Goal: Obtain resource: Download file/media

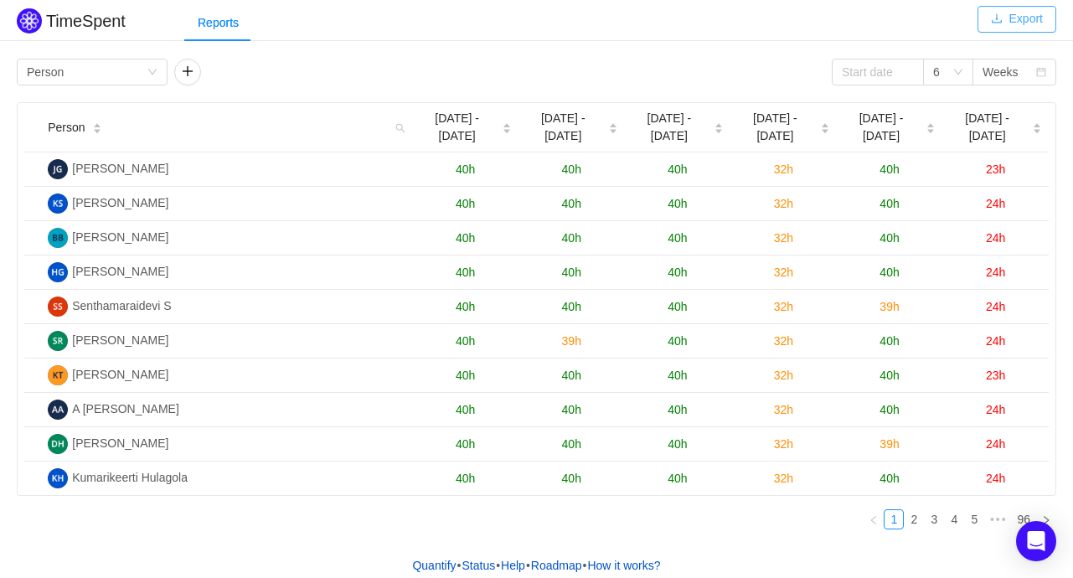
click at [1009, 23] on button "Export" at bounding box center [1017, 19] width 79 height 27
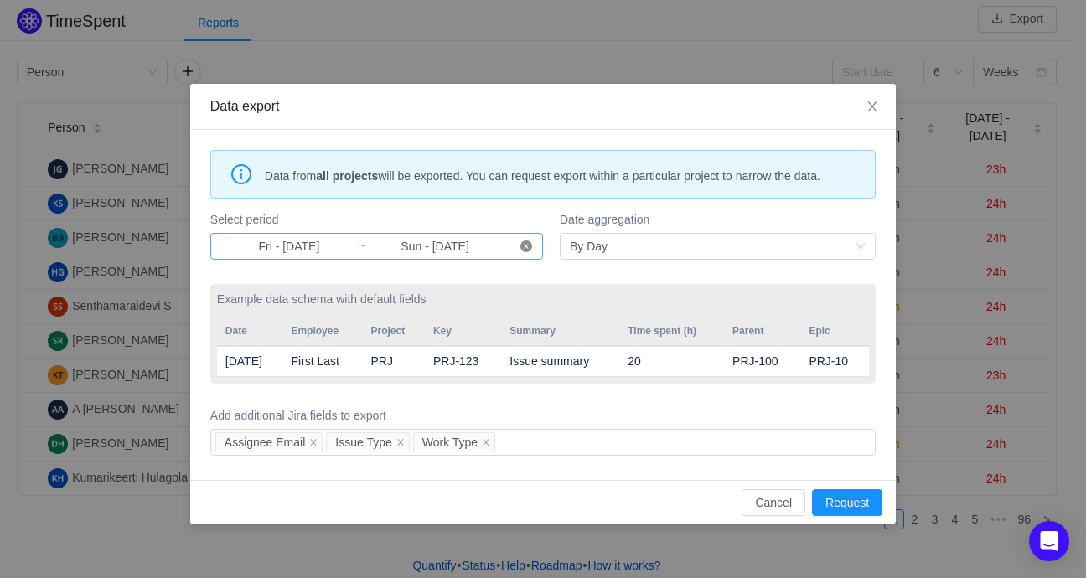
click at [529, 242] on icon "icon: close-circle" at bounding box center [526, 246] width 12 height 12
click at [288, 245] on input at bounding box center [288, 246] width 137 height 18
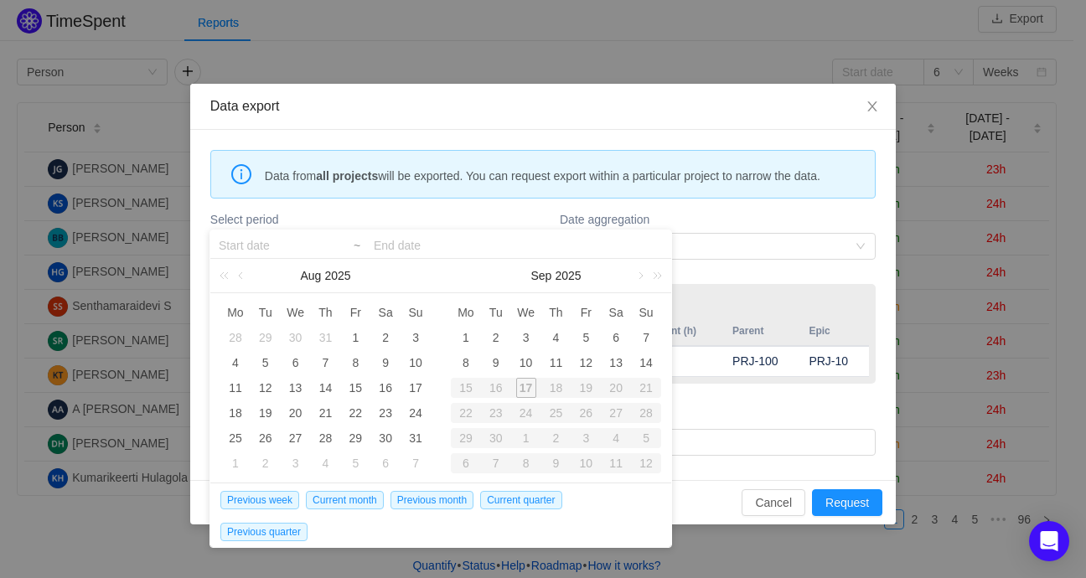
click at [469, 393] on div "15" at bounding box center [466, 388] width 30 height 20
type input "Fri - [DATE]"
type input "Sun - [DATE]"
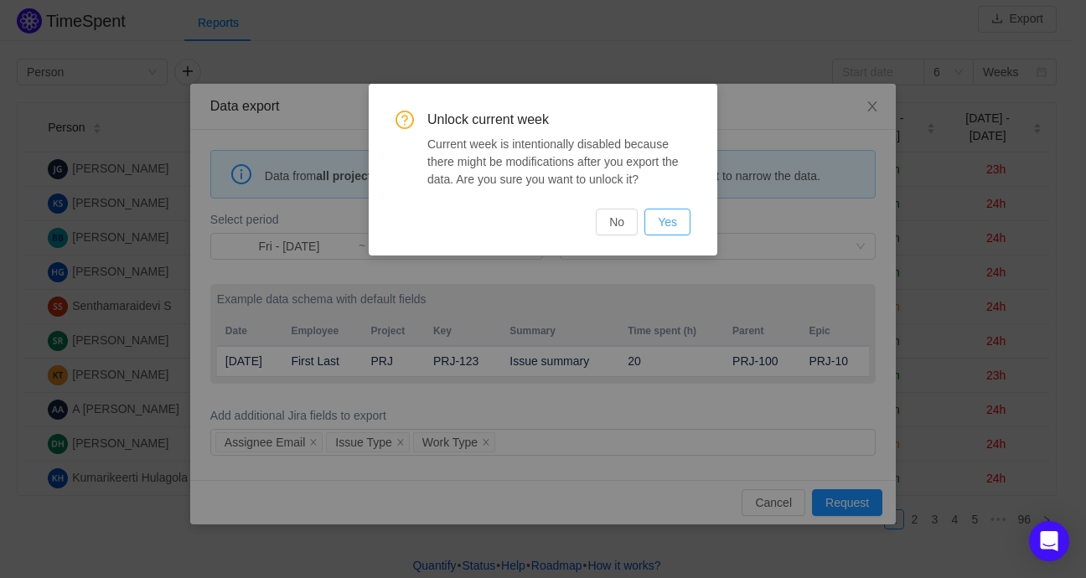
click at [667, 216] on button "Yes" at bounding box center [667, 222] width 46 height 27
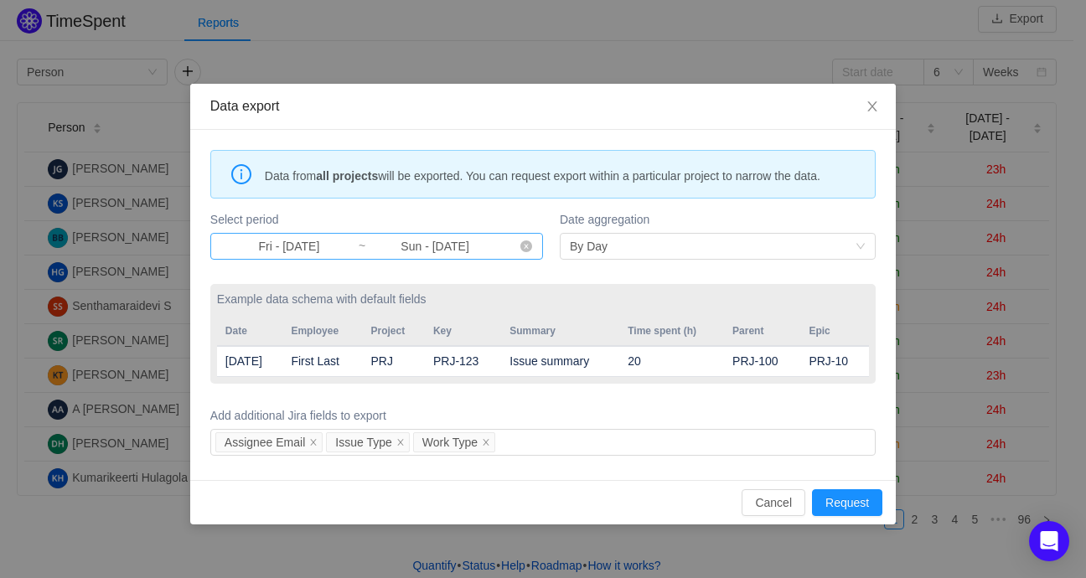
click at [274, 251] on input "Fri - [DATE]" at bounding box center [288, 246] width 137 height 18
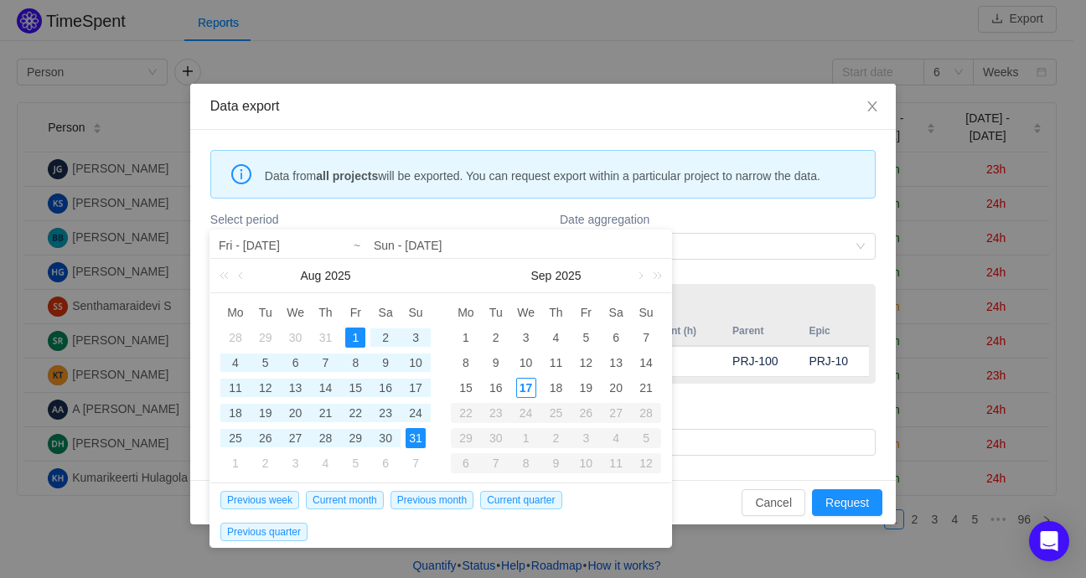
click at [490, 244] on input "Sun - [DATE]" at bounding box center [518, 245] width 289 height 20
click at [468, 385] on div "15" at bounding box center [466, 388] width 20 height 20
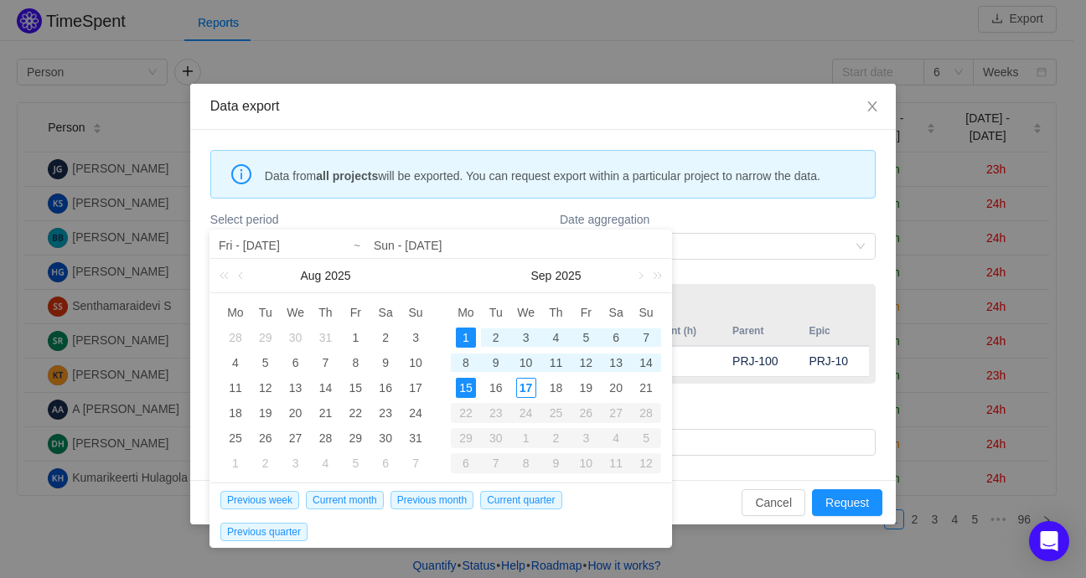
click at [489, 243] on input "Sun - [DATE]" at bounding box center [518, 245] width 289 height 20
click at [316, 240] on input "Fri - [DATE]" at bounding box center [326, 245] width 214 height 20
click at [491, 236] on input "Sun - [DATE]" at bounding box center [518, 245] width 289 height 20
click at [747, 212] on label "Date aggregation" at bounding box center [718, 220] width 316 height 18
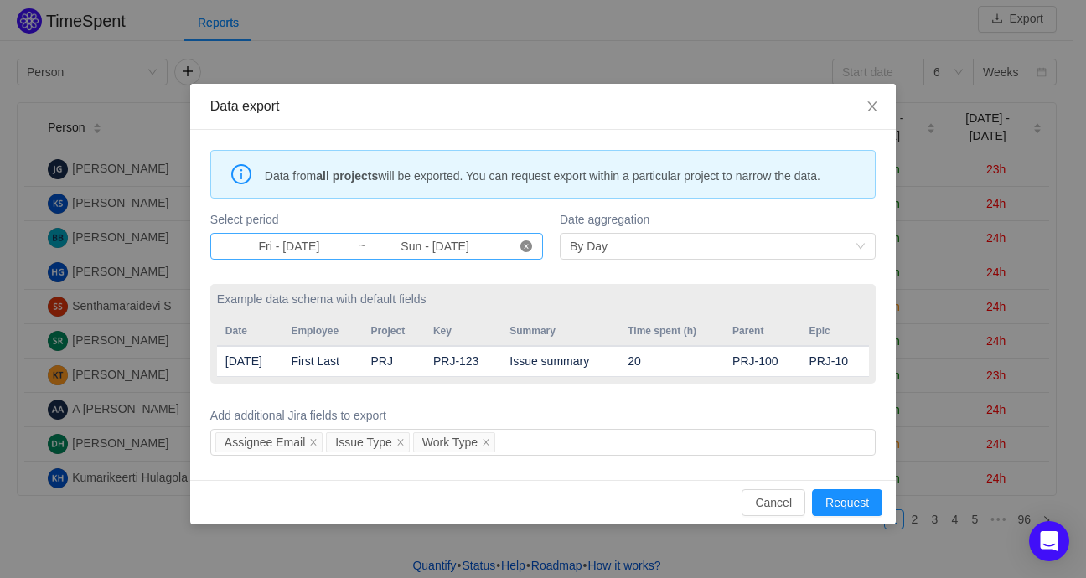
click at [528, 246] on icon "icon: close-circle" at bounding box center [526, 246] width 12 height 12
click at [295, 246] on input at bounding box center [288, 246] width 137 height 18
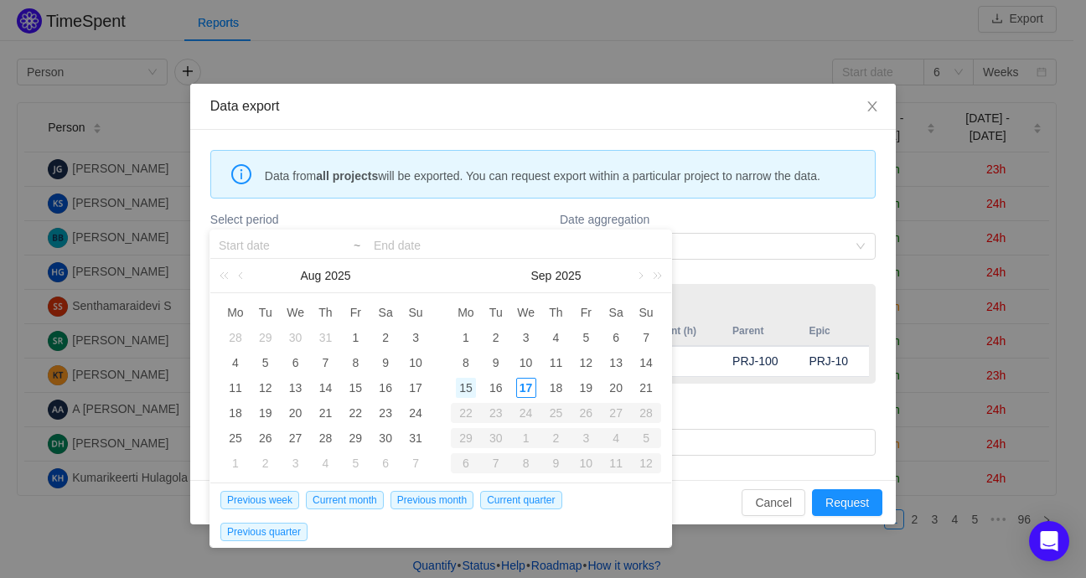
click at [462, 389] on div "15" at bounding box center [466, 388] width 20 height 20
type input "Mon - [DATE]"
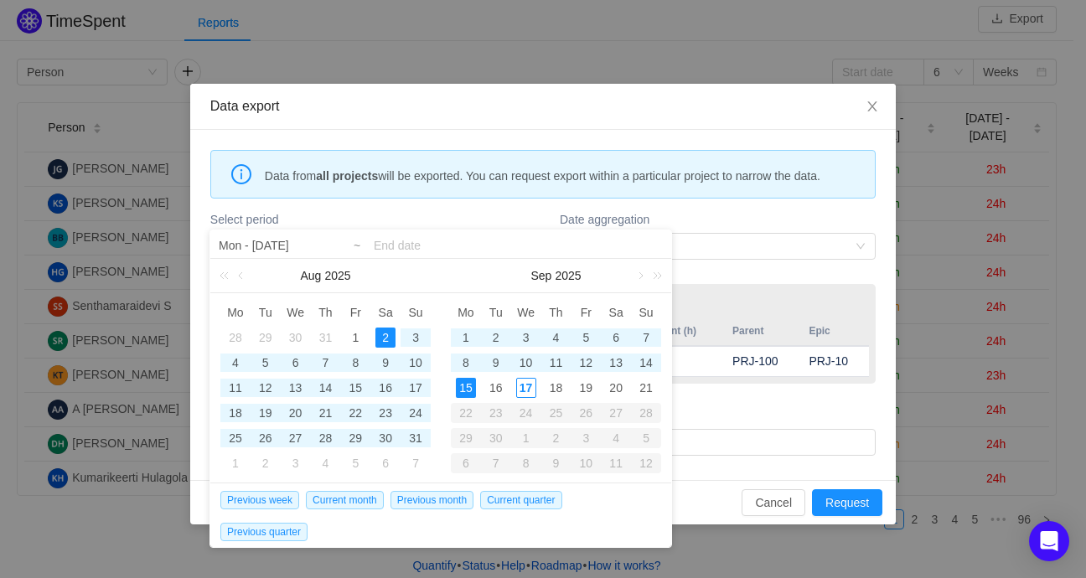
click at [411, 247] on input at bounding box center [518, 245] width 289 height 20
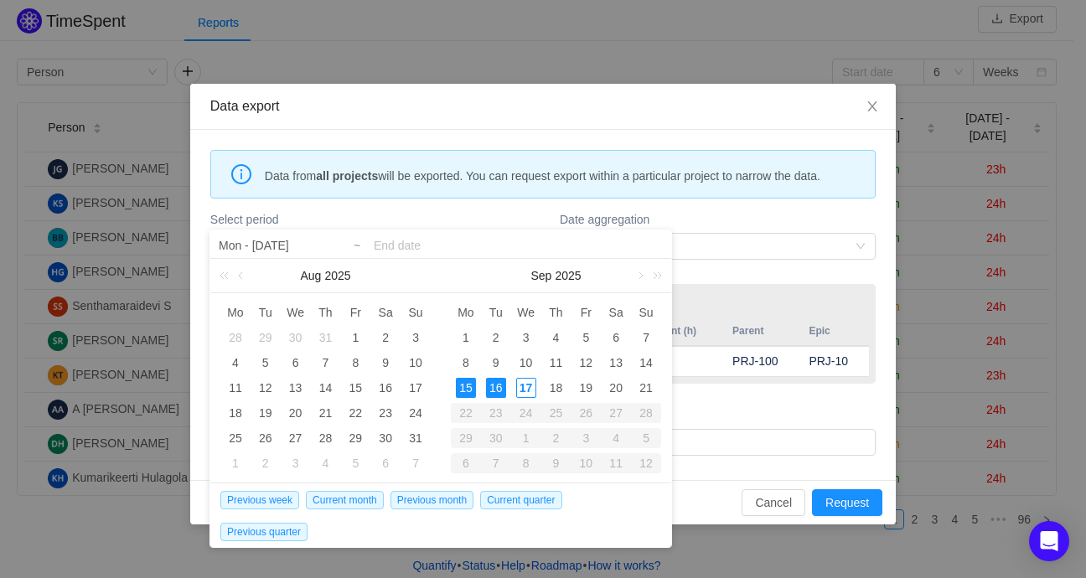
click at [502, 386] on div "16" at bounding box center [496, 388] width 20 height 20
type input "Mon - [DATE]"
type input "Tue - [DATE]"
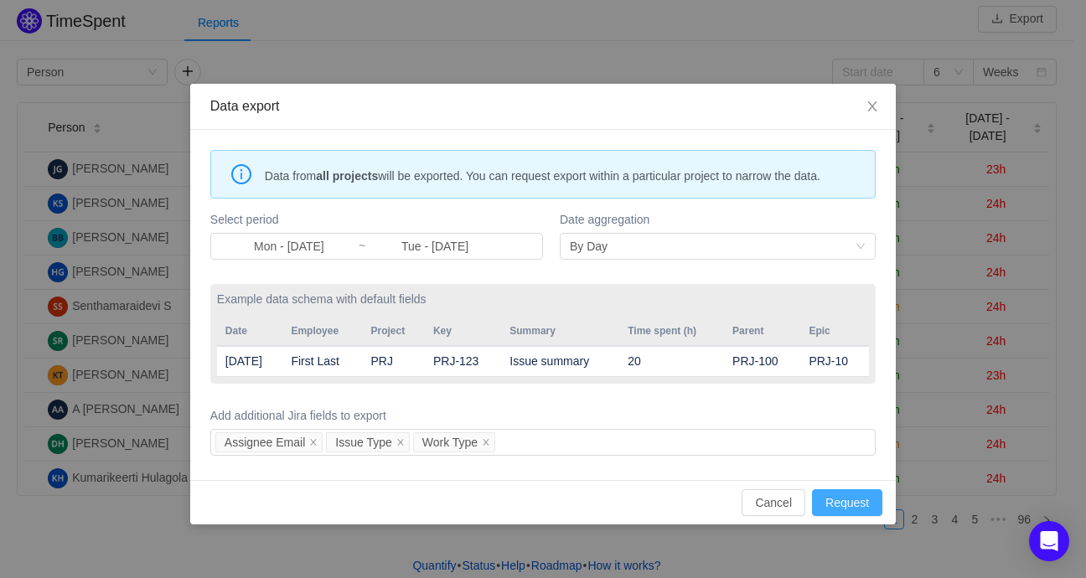
drag, startPoint x: 848, startPoint y: 497, endPoint x: 836, endPoint y: 416, distance: 82.1
click at [845, 491] on button "Request" at bounding box center [847, 502] width 70 height 27
